Goal: Task Accomplishment & Management: Use online tool/utility

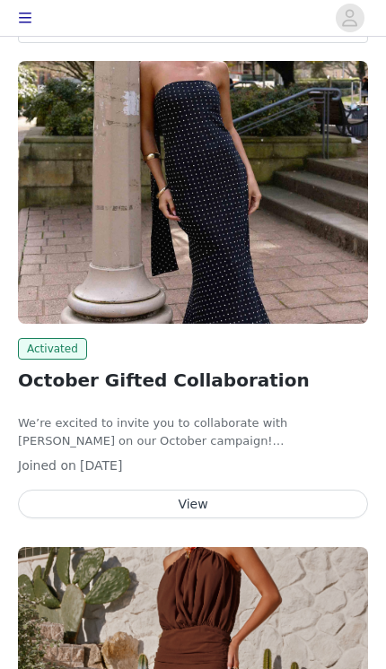
scroll to position [262, 0]
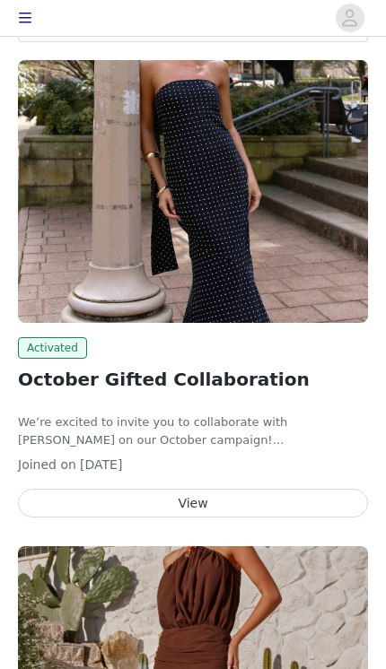
click at [228, 510] on button "View" at bounding box center [193, 503] width 350 height 29
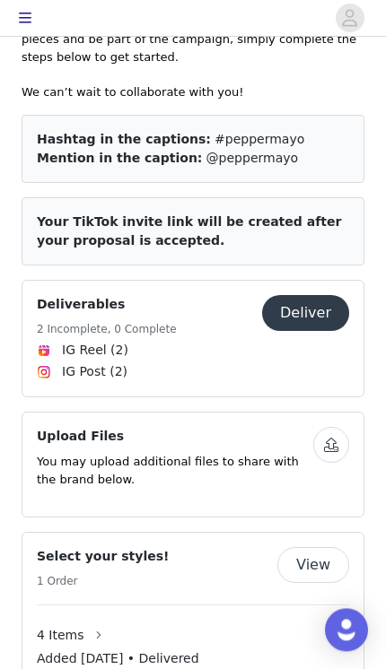
scroll to position [994, 0]
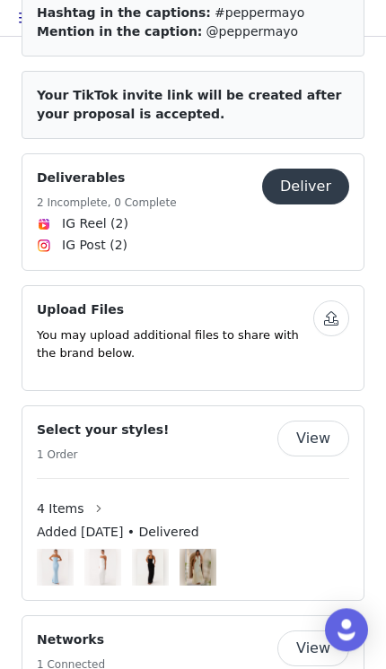
click at [319, 421] on button "View" at bounding box center [313, 439] width 72 height 36
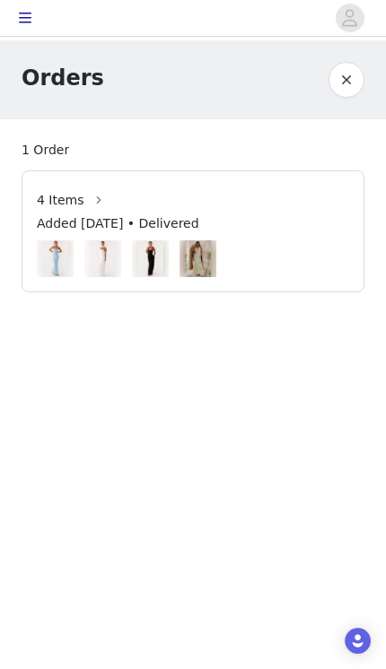
click at [90, 212] on button "button" at bounding box center [98, 200] width 29 height 29
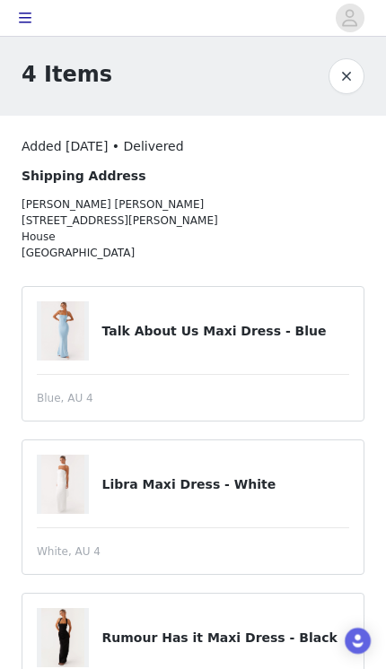
scroll to position [21, 0]
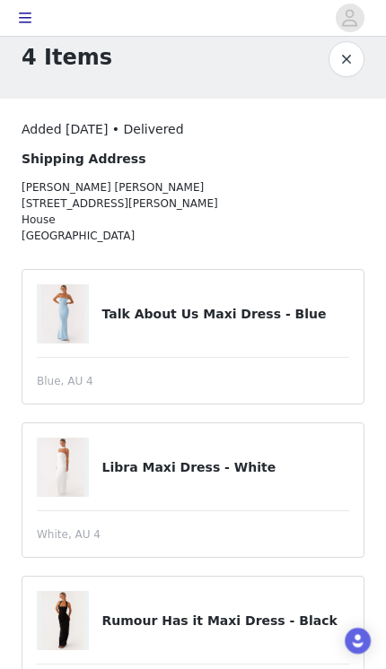
click at [60, 311] on img at bounding box center [62, 313] width 43 height 59
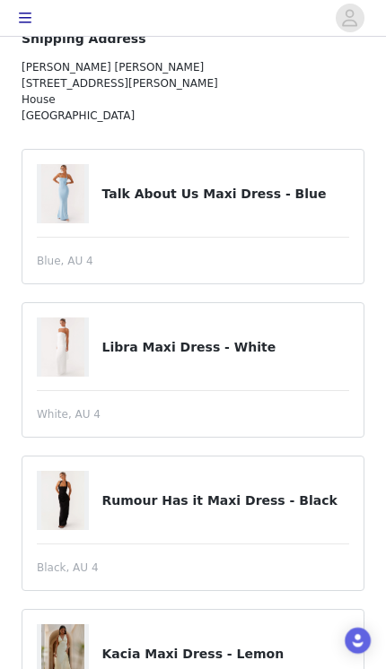
scroll to position [142, 0]
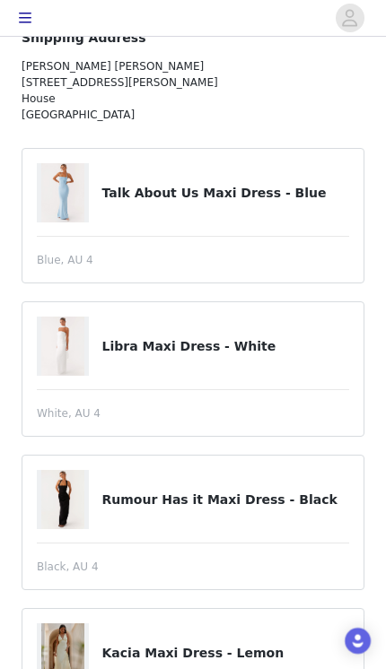
click at [62, 163] on img at bounding box center [62, 192] width 43 height 59
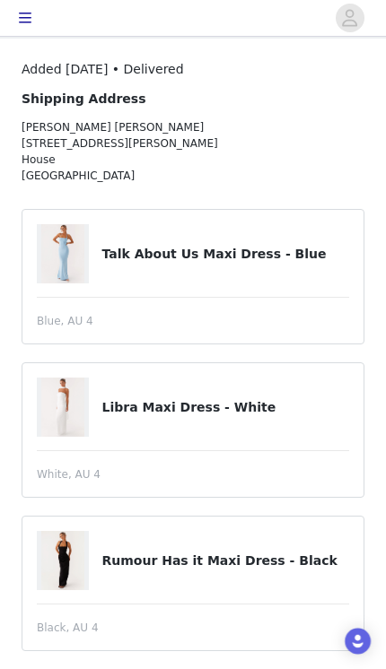
scroll to position [81, 0]
